Goal: Task Accomplishment & Management: Complete application form

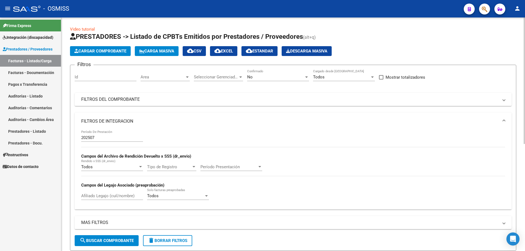
scroll to position [198, 0]
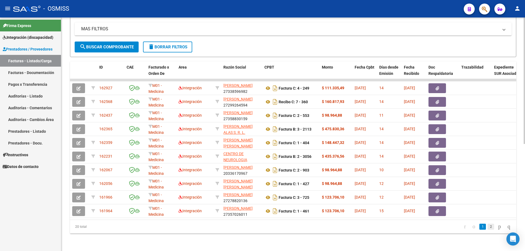
click at [487, 227] on link "2" at bounding box center [490, 227] width 7 height 6
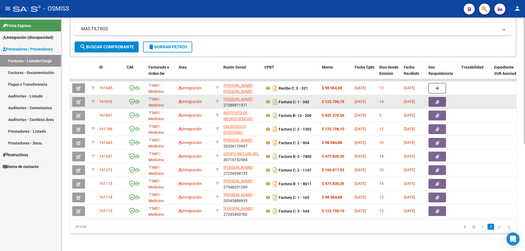
click at [81, 97] on button "button" at bounding box center [78, 102] width 13 height 10
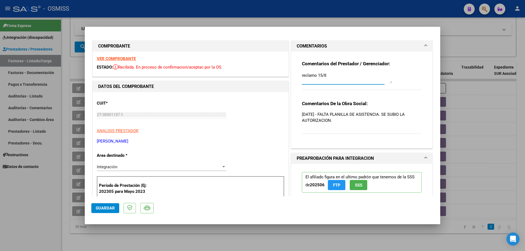
drag, startPoint x: 314, startPoint y: 77, endPoint x: 269, endPoint y: 74, distance: 44.9
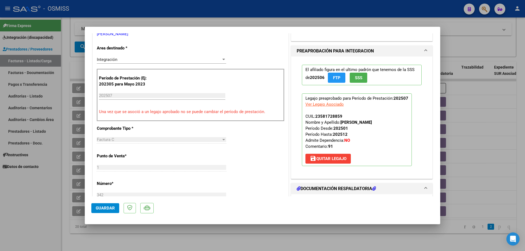
scroll to position [137, 0]
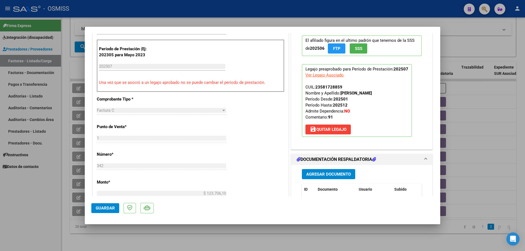
type textarea "adjunto 15/8"
click at [324, 178] on button "Agregar Documento" at bounding box center [328, 174] width 53 height 10
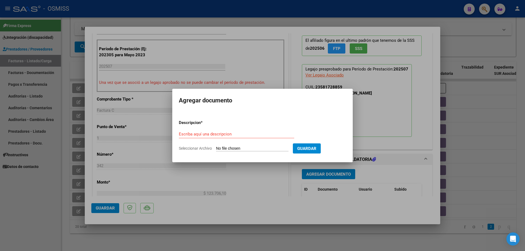
click at [241, 148] on input "Seleccionar Archivo" at bounding box center [252, 148] width 72 height 5
type input "C:\fakepath\planilla julio stef_250815_122021.pdf"
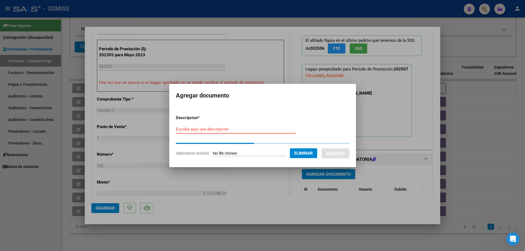
click at [224, 130] on input "Escriba aquí una descripcion" at bounding box center [236, 129] width 120 height 5
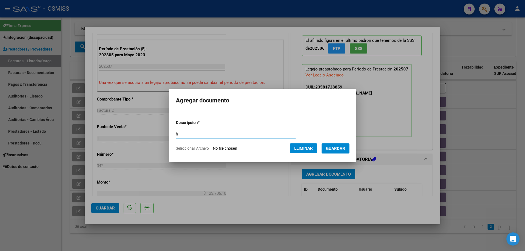
type input "h"
click at [340, 148] on span "Guardar" at bounding box center [335, 148] width 19 height 5
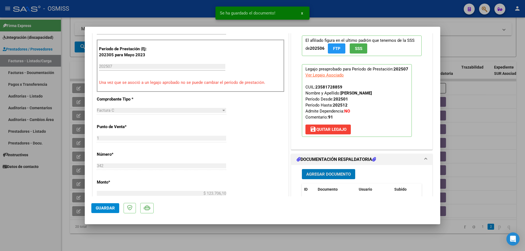
type input "$ 0,00"
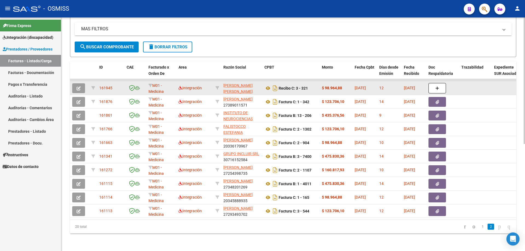
click at [81, 83] on button "button" at bounding box center [78, 88] width 13 height 10
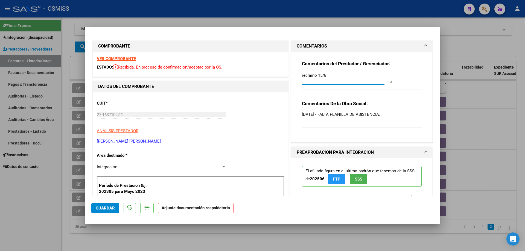
drag, startPoint x: 314, startPoint y: 75, endPoint x: 296, endPoint y: 75, distance: 18.6
click at [298, 75] on div "Comentarios del Prestador / Gerenciador: reclamo 15/8 Comentarios De la Obra So…" at bounding box center [362, 95] width 128 height 86
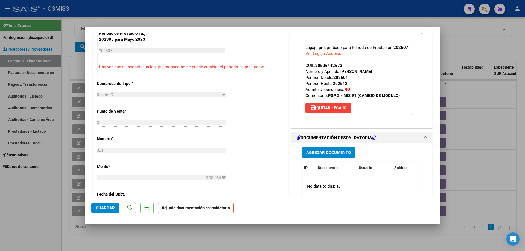
scroll to position [164, 0]
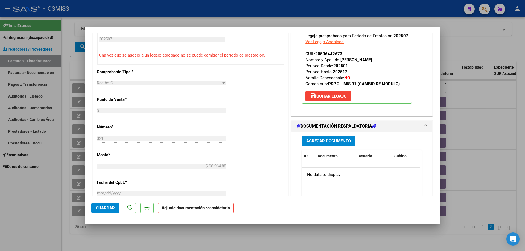
type textarea "adjunto 15/8"
click at [333, 141] on span "Agregar Documento" at bounding box center [328, 141] width 45 height 5
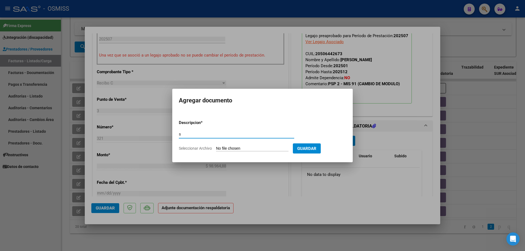
type input "s"
click at [258, 148] on input "Seleccionar Archivo" at bounding box center [252, 148] width 72 height 5
type input "C:\fakepath\20250815_123817-1.pdf"
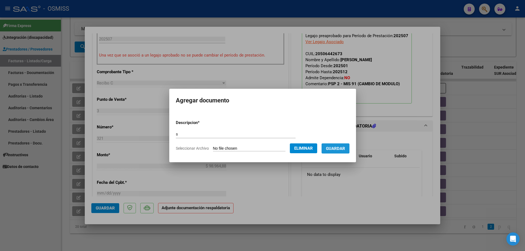
click at [341, 150] on span "Guardar" at bounding box center [335, 148] width 19 height 5
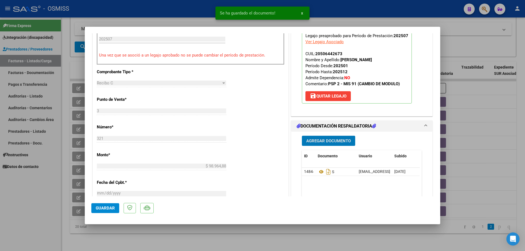
type input "$ 0,00"
